Goal: Transaction & Acquisition: Book appointment/travel/reservation

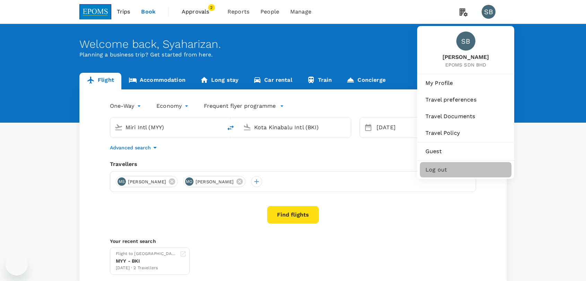
click at [461, 174] on div "Log out" at bounding box center [466, 169] width 92 height 15
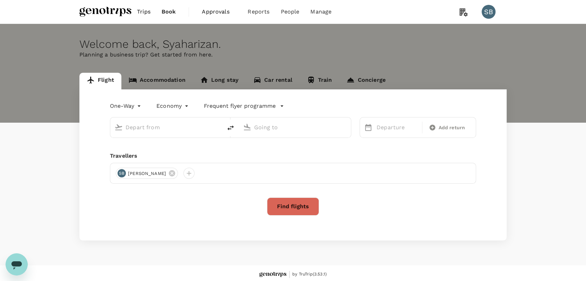
type input "roundtrip"
type input "Kuala Lumpur Intl ([GEOGRAPHIC_DATA])"
type input "Kuching Intl (KCH)"
